Goal: Information Seeking & Learning: Understand process/instructions

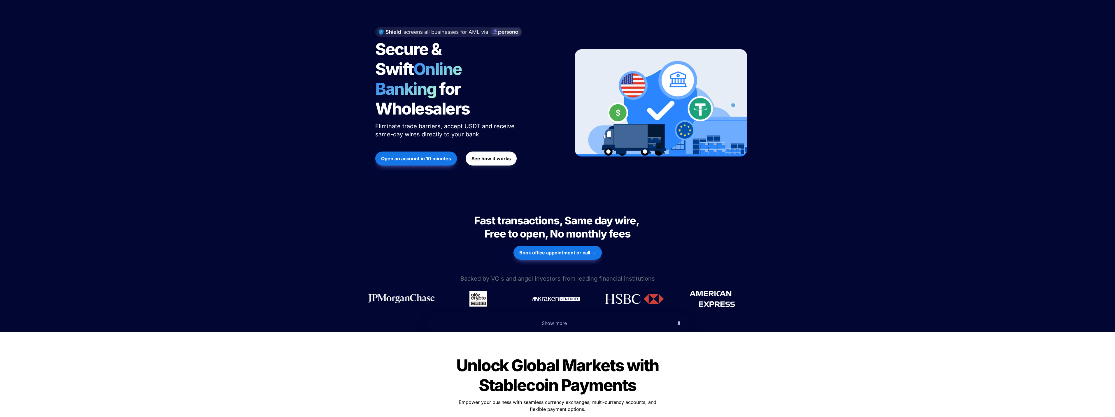
scroll to position [58, 0]
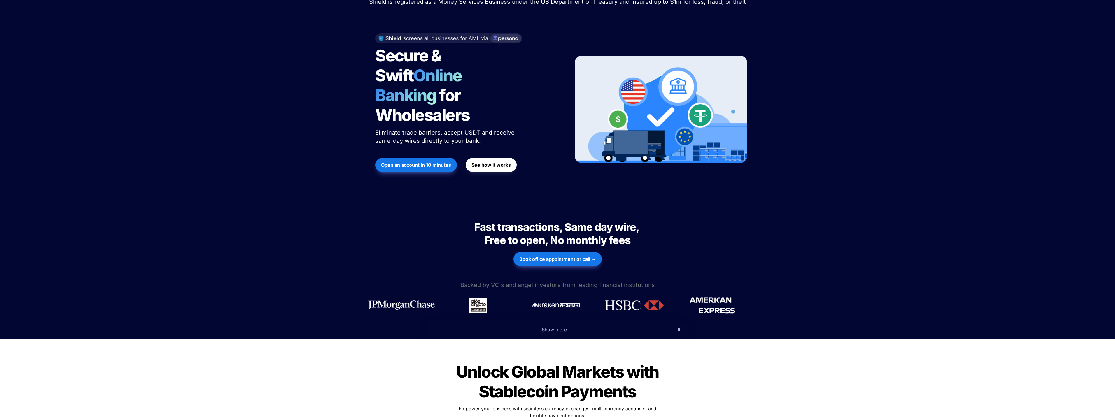
click at [411, 77] on span "Online Banking" at bounding box center [421, 86] width 92 height 40
drag, startPoint x: 411, startPoint y: 77, endPoint x: 429, endPoint y: 76, distance: 17.8
click at [429, 76] on span "Online Banking" at bounding box center [421, 86] width 92 height 40
drag, startPoint x: 399, startPoint y: 96, endPoint x: 420, endPoint y: 93, distance: 20.6
click at [420, 93] on span "for Wholesalers" at bounding box center [422, 105] width 94 height 40
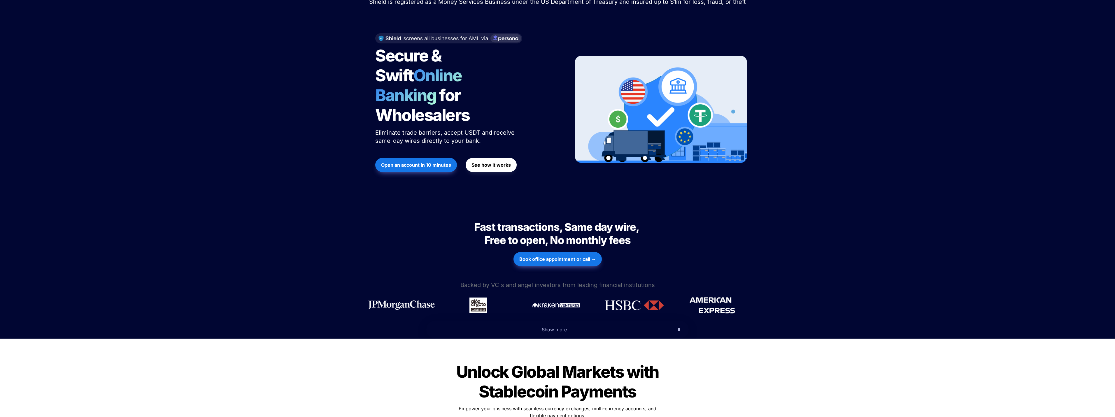
drag, startPoint x: 390, startPoint y: 108, endPoint x: 425, endPoint y: 109, distance: 35.3
click at [396, 127] on p "Eliminate trade barriers, accept USDT and receive same-day wires directly to yo…" at bounding box center [448, 136] width 146 height 19
drag, startPoint x: 425, startPoint y: 109, endPoint x: 465, endPoint y: 109, distance: 39.6
click at [454, 127] on p "Eliminate trade barriers, accept USDT and receive same-day wires directly to yo…" at bounding box center [448, 136] width 146 height 19
drag, startPoint x: 484, startPoint y: 109, endPoint x: 486, endPoint y: 118, distance: 9.5
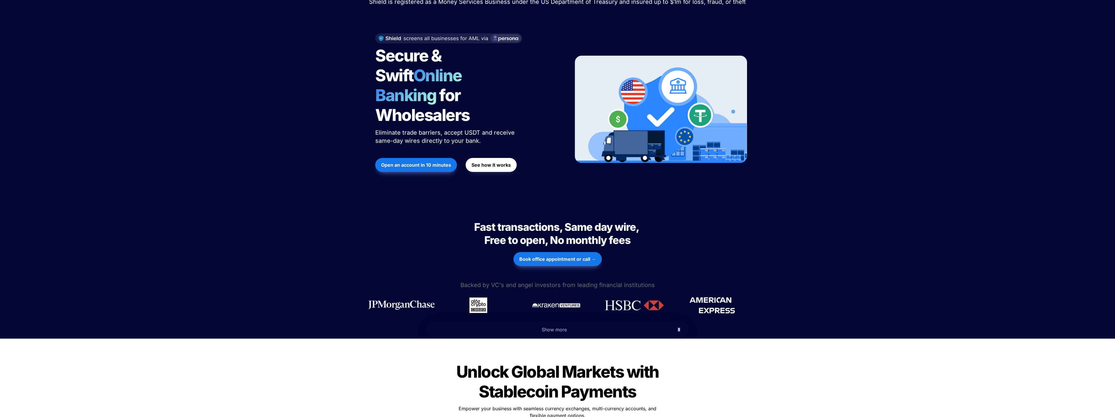
click at [486, 127] on p "Eliminate trade barriers, accept USDT and receive same-day wires directly to yo…" at bounding box center [448, 136] width 146 height 19
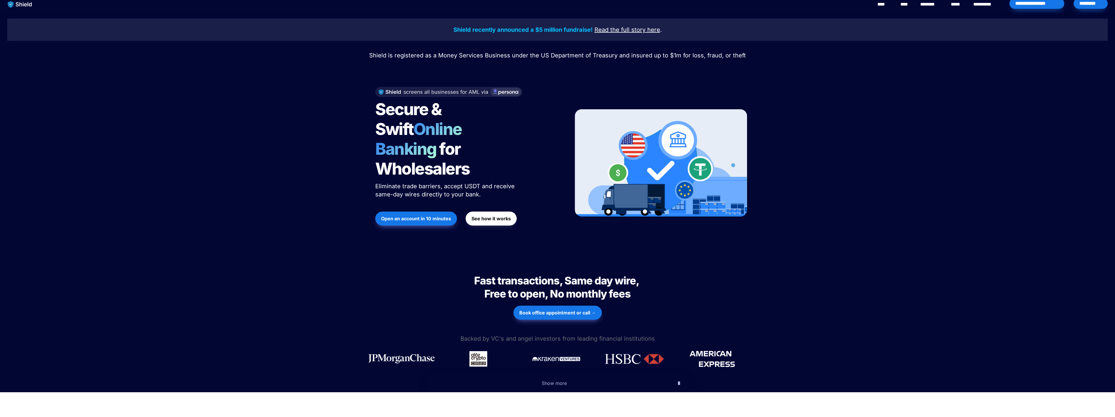
scroll to position [0, 0]
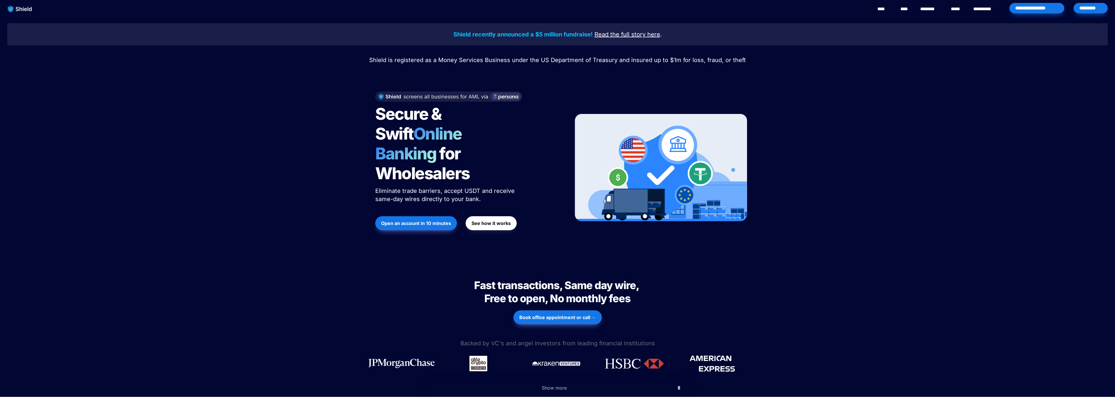
click at [483, 220] on strong "See how it works" at bounding box center [490, 223] width 39 height 6
click at [464, 57] on span "Shield is registered as a Money Services Business under the US Department of Tr…" at bounding box center [557, 60] width 377 height 7
drag, startPoint x: 464, startPoint y: 57, endPoint x: 544, endPoint y: 62, distance: 80.0
click at [524, 60] on span "Shield is registered as a Money Services Business under the US Department of Tr…" at bounding box center [557, 60] width 377 height 7
drag, startPoint x: 544, startPoint y: 62, endPoint x: 615, endPoint y: 62, distance: 71.4
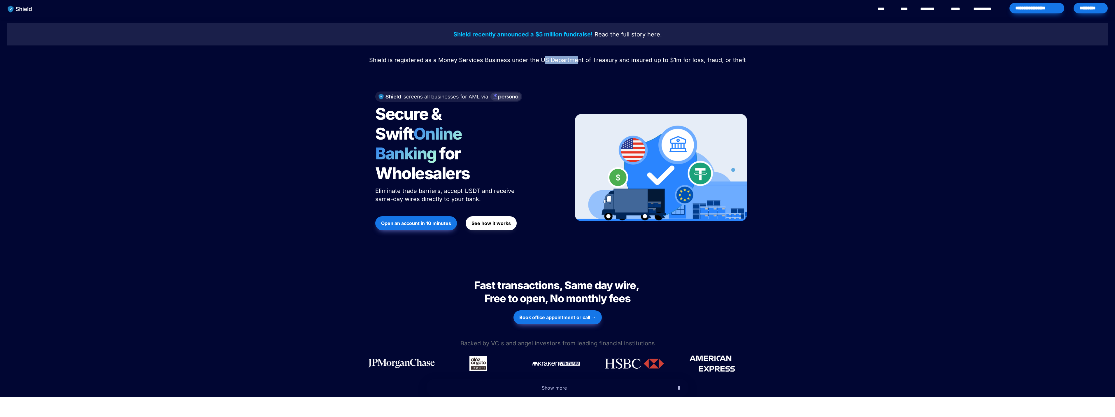
click at [582, 61] on span "Shield is registered as a Money Services Business under the US Department of Tr…" at bounding box center [557, 60] width 377 height 7
click at [626, 62] on span "Shield is registered as a Money Services Business under the US Department of Tr…" at bounding box center [557, 60] width 377 height 7
drag, startPoint x: 652, startPoint y: 60, endPoint x: 663, endPoint y: 61, distance: 11.4
click at [663, 61] on span "Shield is registered as a Money Services Business under the US Department of Tr…" at bounding box center [557, 60] width 377 height 7
drag, startPoint x: 694, startPoint y: 61, endPoint x: 720, endPoint y: 63, distance: 25.4
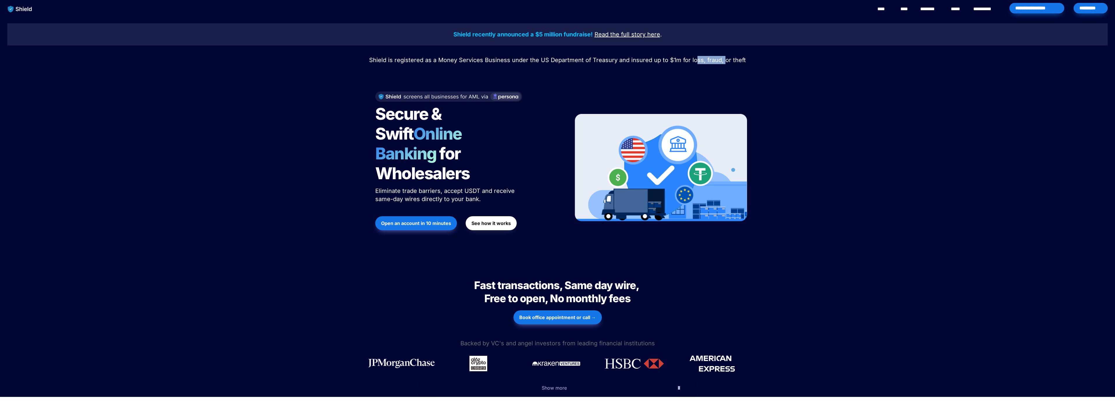
click at [724, 61] on span "Shield is registered as a Money Services Business under the US Department of Tr…" at bounding box center [557, 60] width 377 height 7
drag, startPoint x: 387, startPoint y: 105, endPoint x: 403, endPoint y: 111, distance: 17.3
click at [397, 107] on span "Secure & Swift" at bounding box center [409, 124] width 69 height 40
drag, startPoint x: 403, startPoint y: 111, endPoint x: 470, endPoint y: 123, distance: 67.3
click at [424, 115] on span "Secure & Swift" at bounding box center [409, 124] width 69 height 40
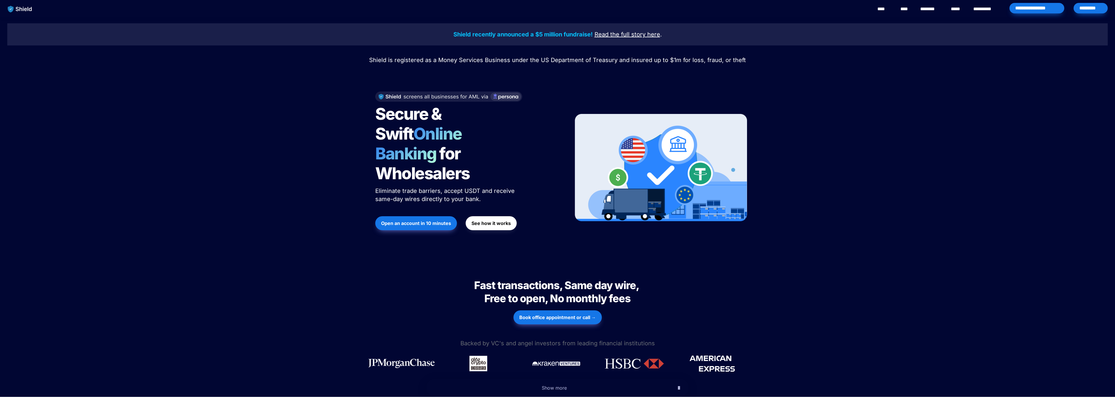
click at [444, 123] on span "Secure & Swift" at bounding box center [409, 124] width 69 height 40
drag, startPoint x: 436, startPoint y: 141, endPoint x: 456, endPoint y: 148, distance: 20.7
click at [447, 145] on h1 "Secure & Swift Online Banking for Wholesalers" at bounding box center [448, 144] width 146 height 84
drag, startPoint x: 405, startPoint y: 141, endPoint x: 474, endPoint y: 142, distance: 68.5
click at [421, 142] on span "Online Banking" at bounding box center [421, 144] width 92 height 40
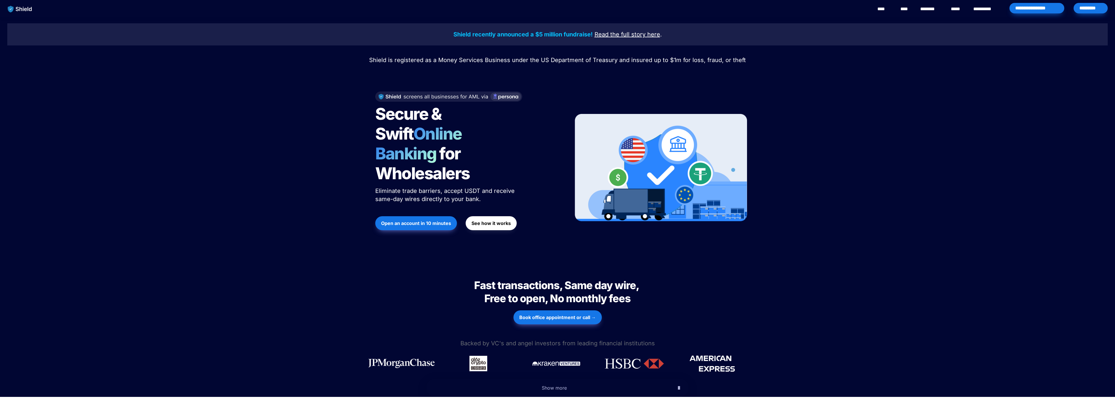
click at [468, 142] on span "Online Banking" at bounding box center [421, 144] width 92 height 40
drag, startPoint x: 452, startPoint y: 130, endPoint x: 496, endPoint y: 140, distance: 44.3
click at [467, 135] on span "Online Banking" at bounding box center [421, 144] width 92 height 40
drag, startPoint x: 496, startPoint y: 140, endPoint x: 382, endPoint y: 141, distance: 114.0
click at [473, 143] on h1 "Secure & Swift Online Banking for Wholesalers" at bounding box center [448, 144] width 146 height 84
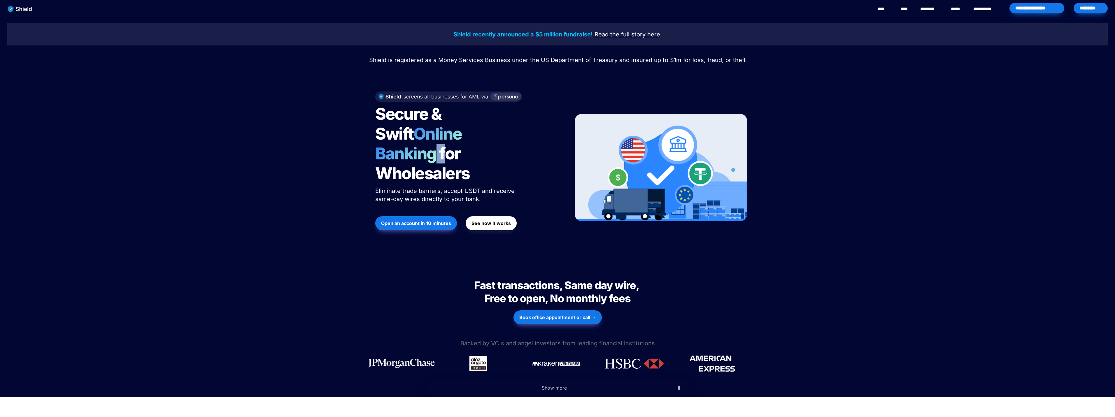
click at [382, 140] on span "Online Banking" at bounding box center [421, 144] width 92 height 40
drag, startPoint x: 382, startPoint y: 141, endPoint x: 398, endPoint y: 147, distance: 17.6
click at [398, 147] on h1 "Secure & Swift Online Banking for Wholesalers" at bounding box center [448, 144] width 146 height 84
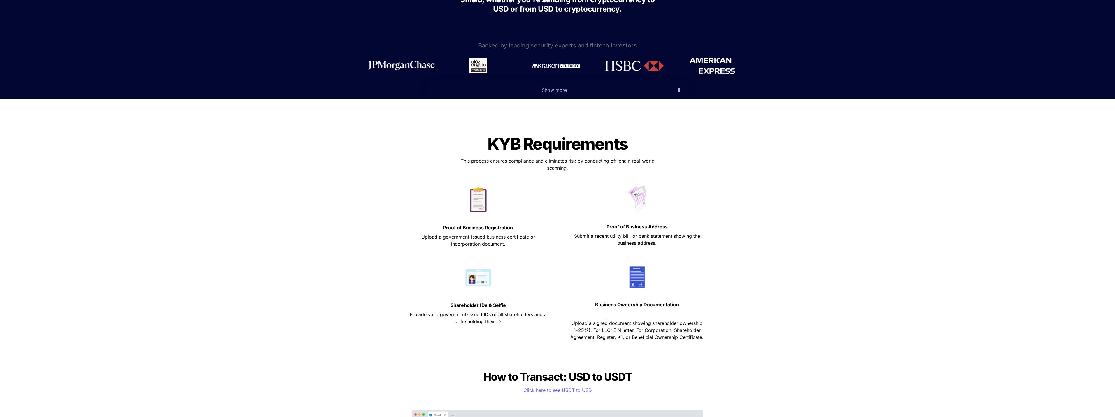
scroll to position [146, 0]
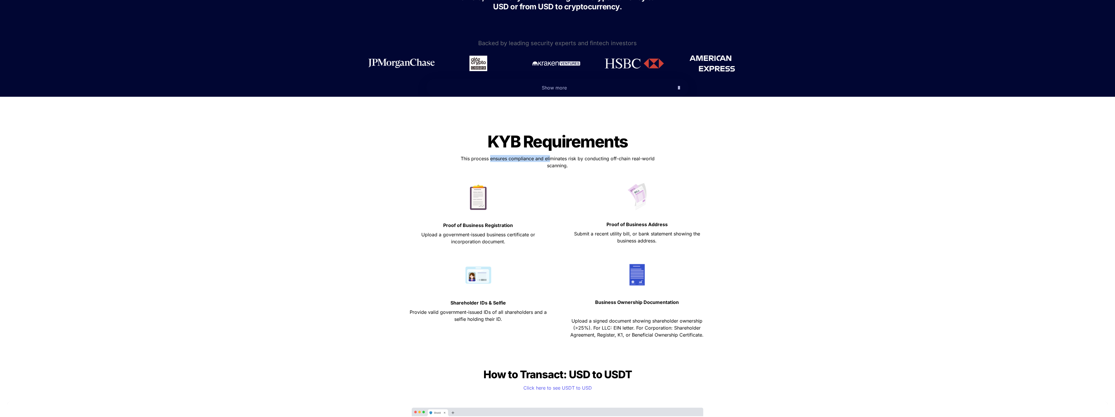
drag, startPoint x: 489, startPoint y: 159, endPoint x: 552, endPoint y: 161, distance: 62.1
click at [552, 161] on span "This process ensures compliance and eliminates risk by conducting off-chain rea…" at bounding box center [558, 162] width 195 height 13
click at [539, 209] on div at bounding box center [478, 197] width 144 height 29
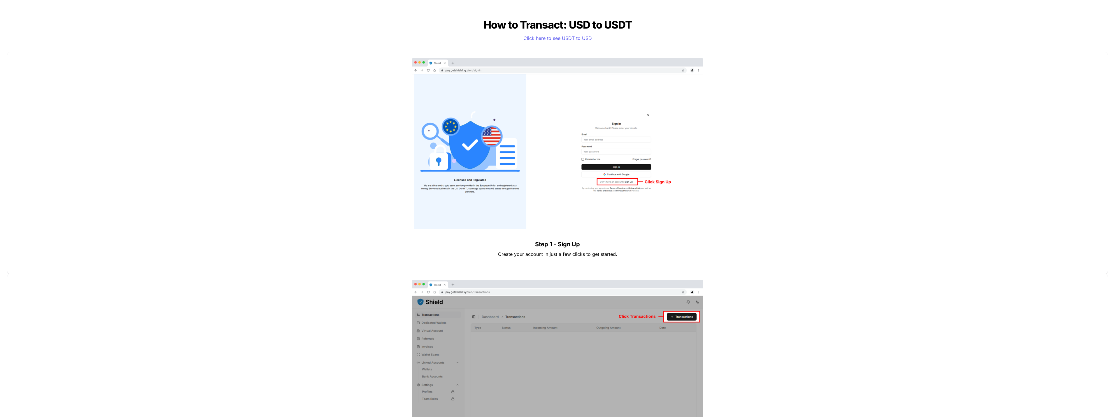
scroll to position [583, 0]
